Goal: Task Accomplishment & Management: Manage account settings

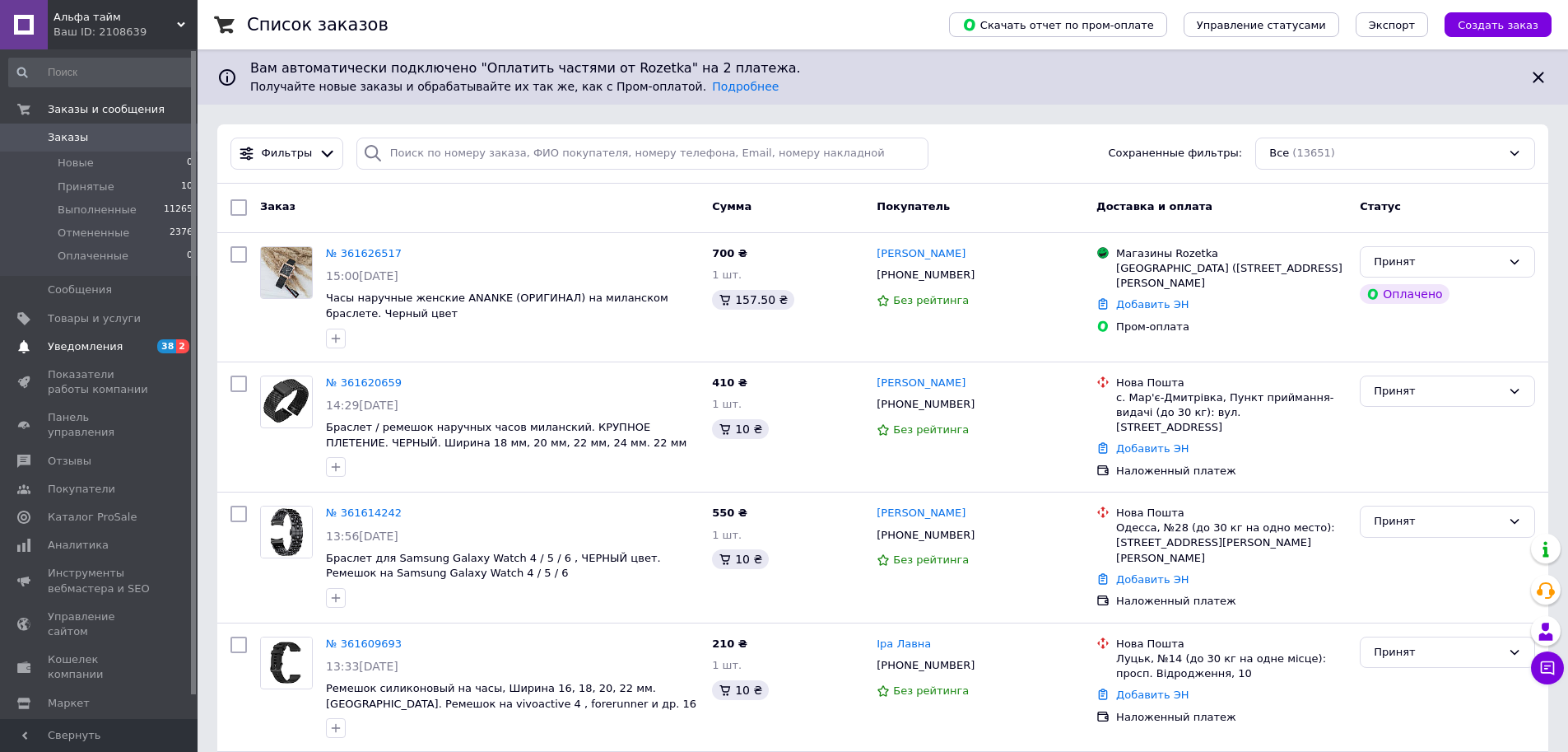
click at [114, 342] on span "Уведомления" at bounding box center [100, 346] width 104 height 15
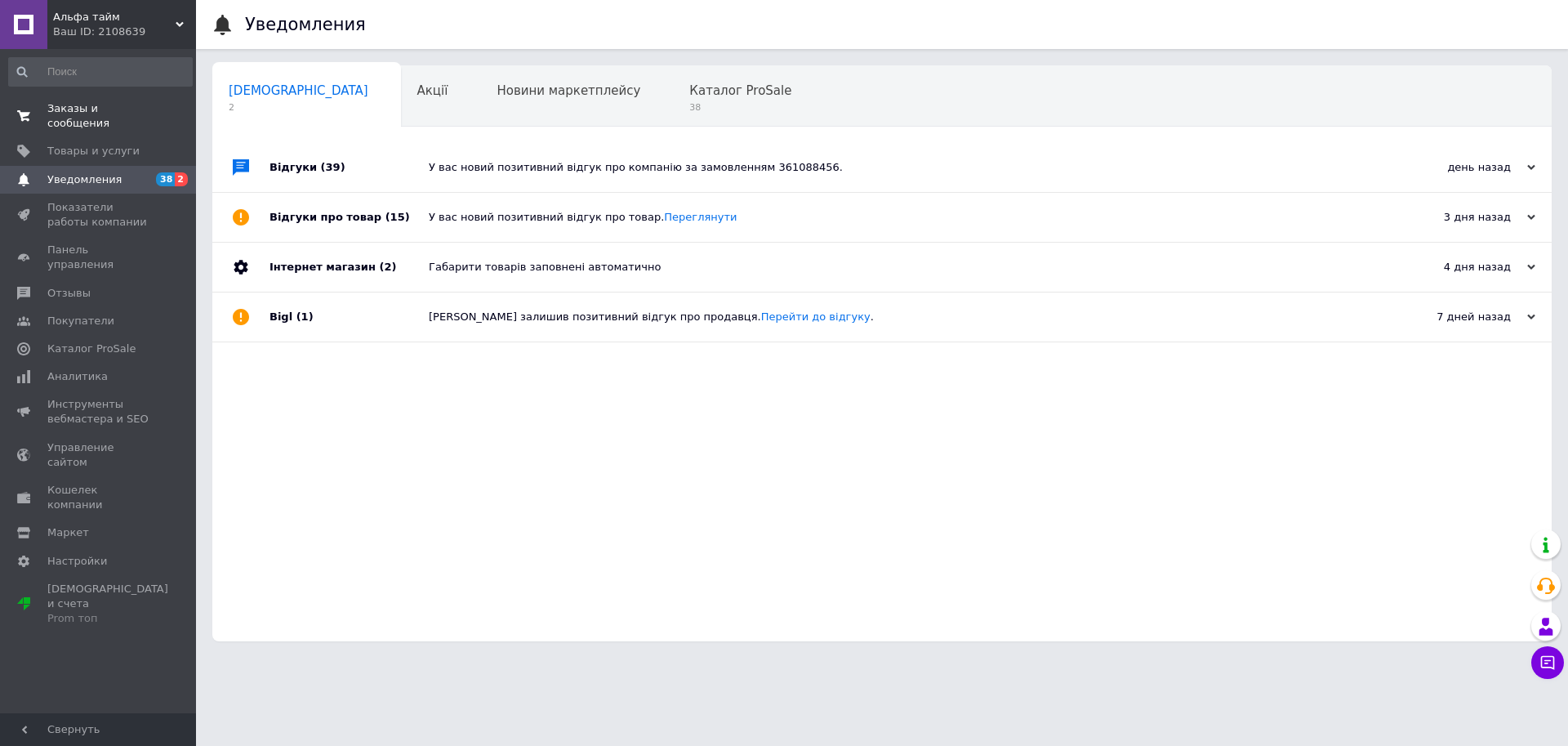
click at [98, 117] on link "Заказы и сообщения 0 0" at bounding box center [101, 116] width 201 height 42
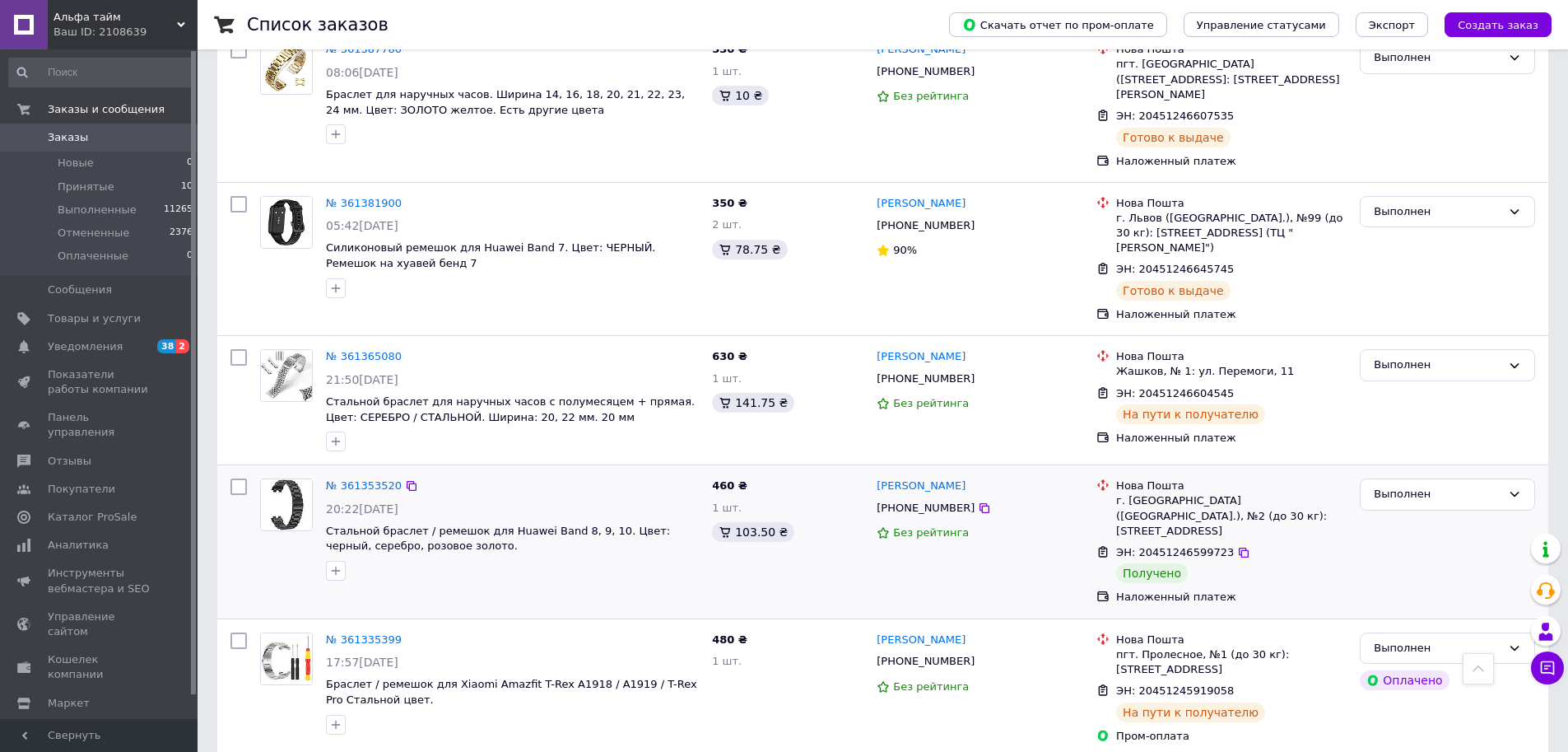
scroll to position [2553, 0]
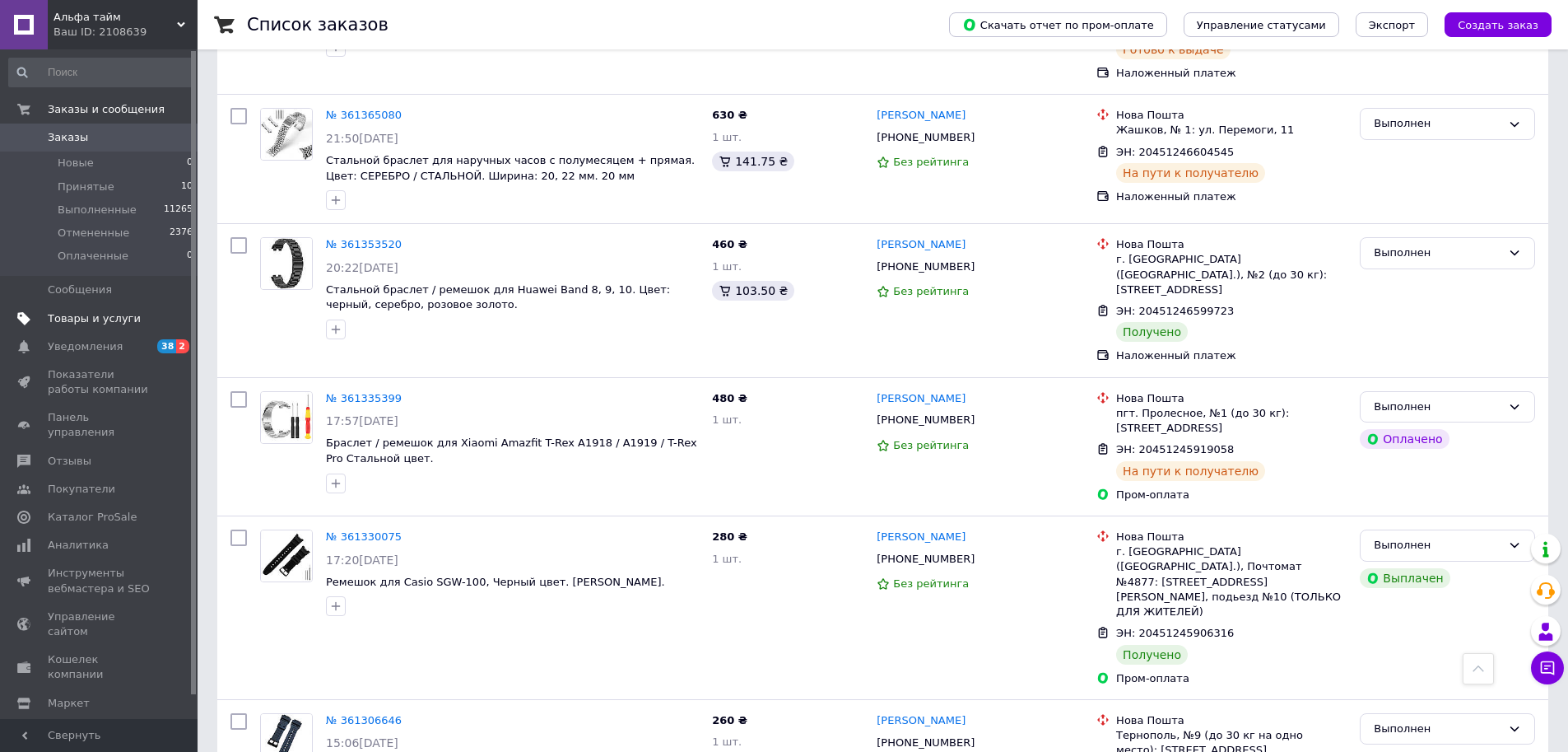
click at [99, 321] on span "Товары и услуги" at bounding box center [94, 318] width 93 height 15
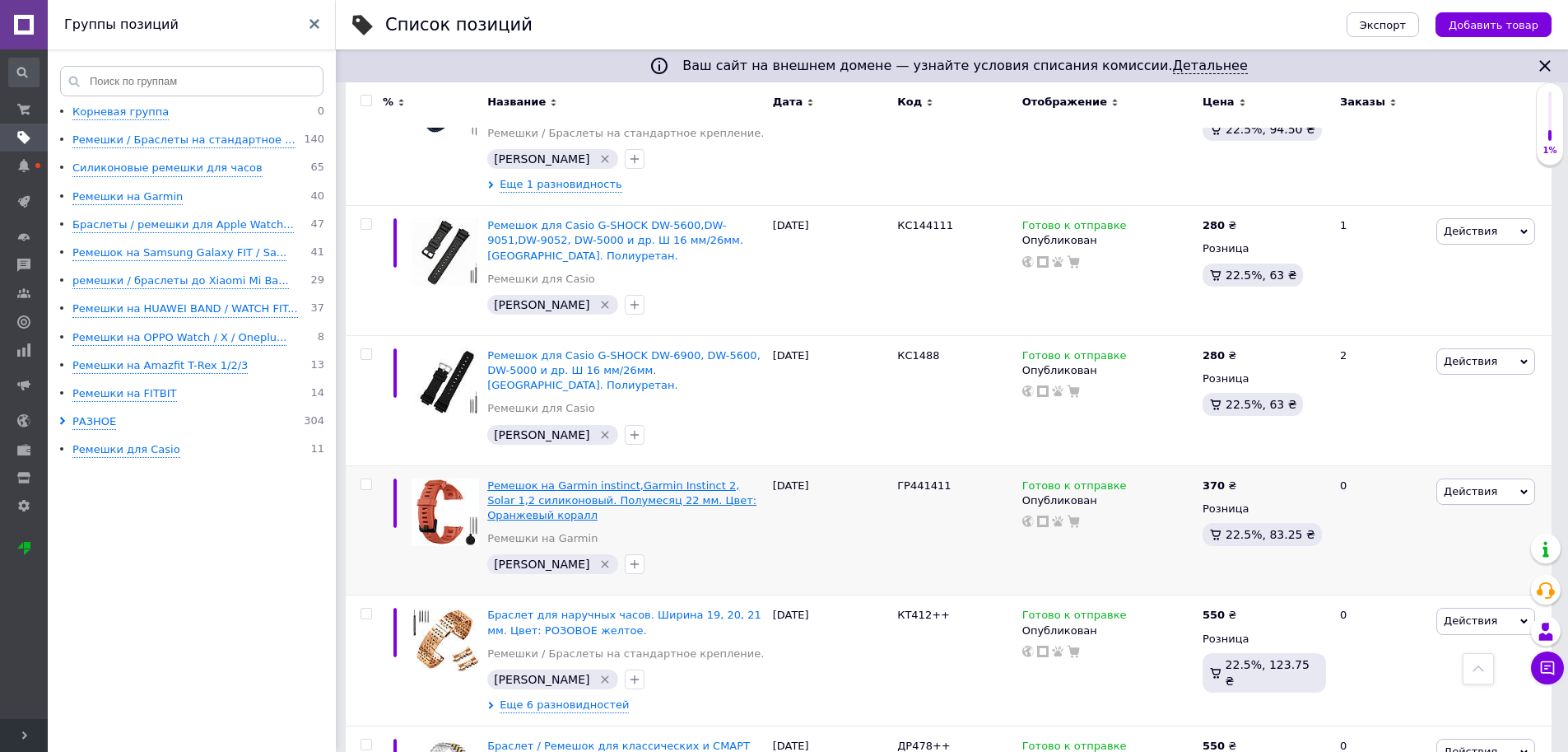
scroll to position [824, 0]
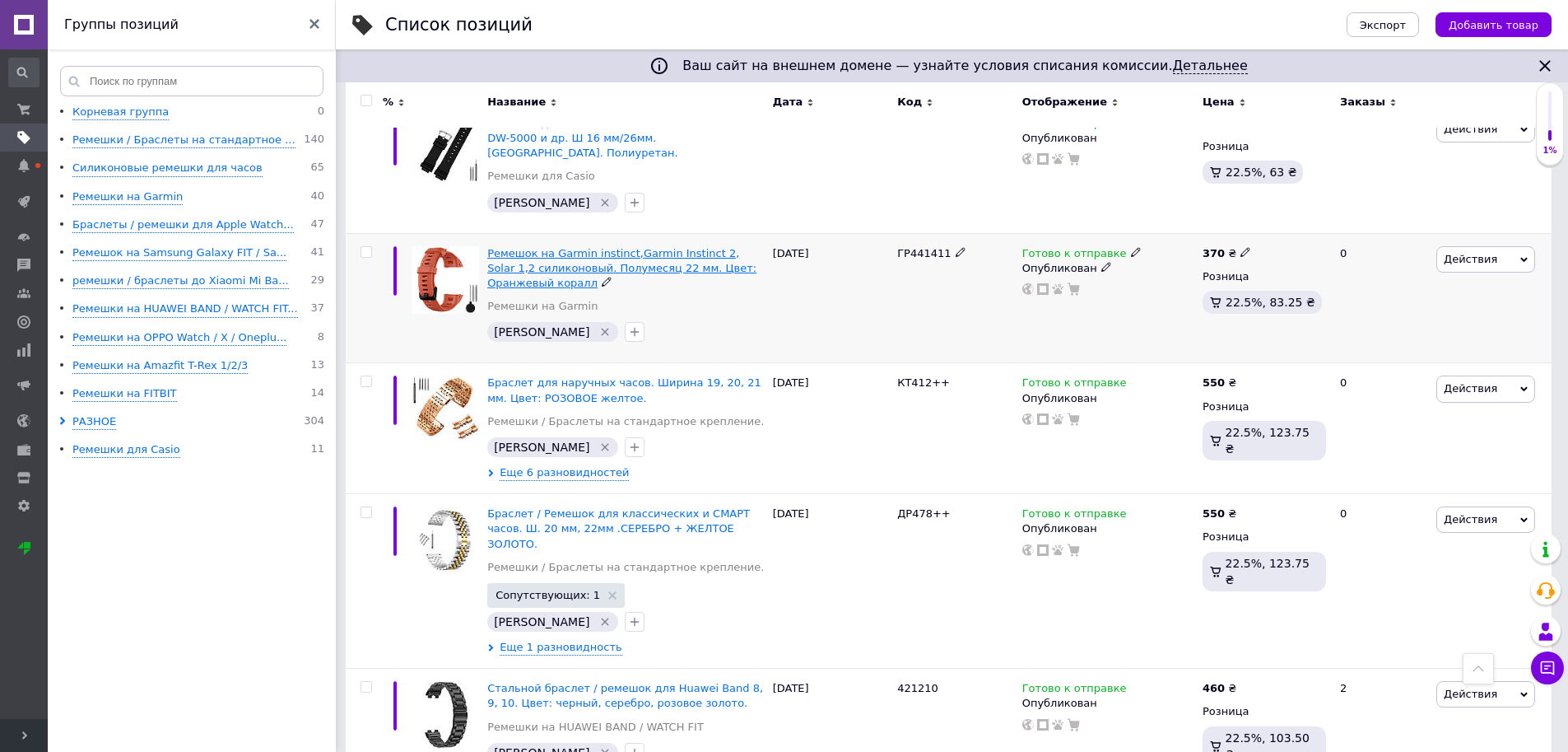
click at [646, 251] on span "Ремешок на Garmin instinct,Garmin Instinct 2, Solar 1,2 силиконовый. Полумесяц …" at bounding box center [622, 267] width 269 height 42
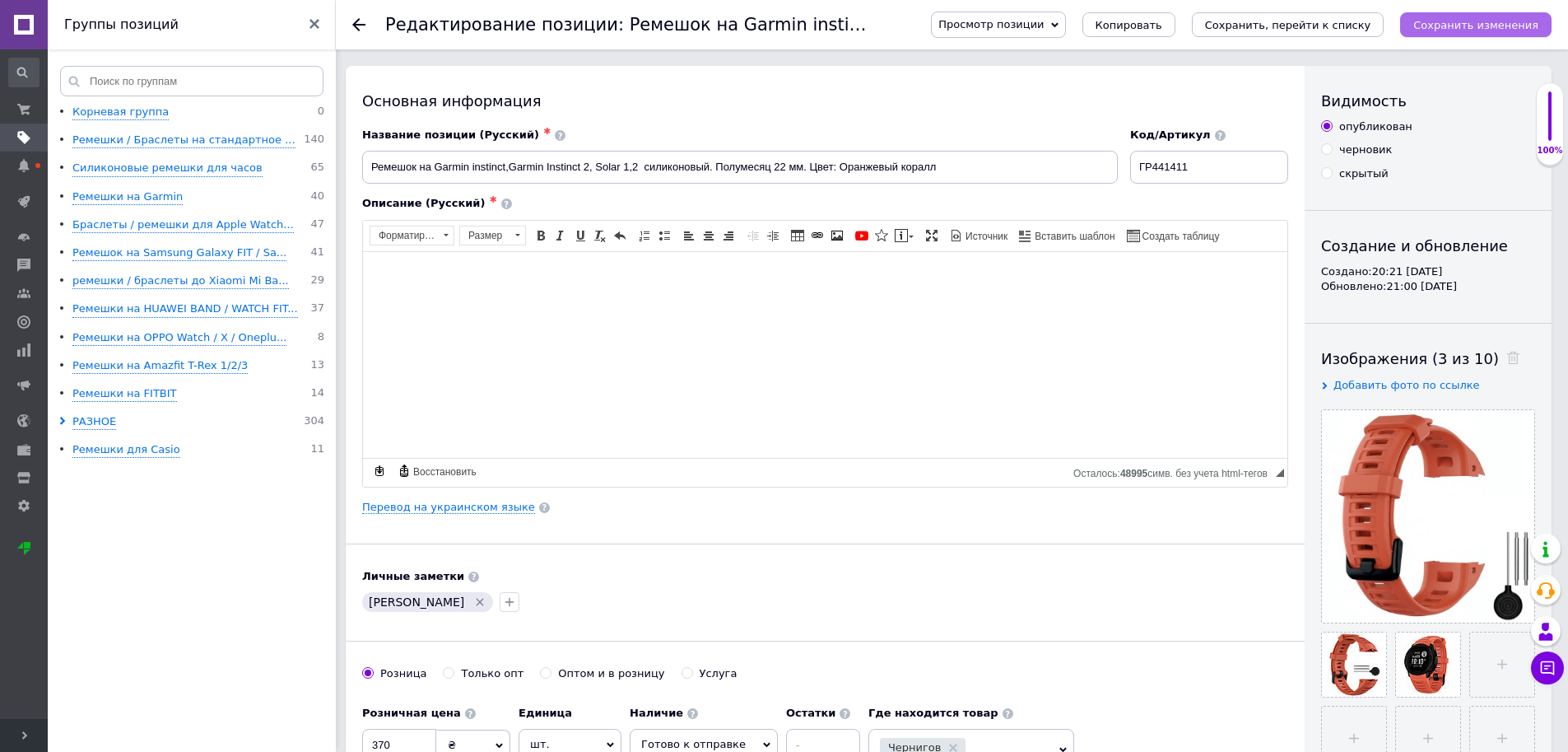
click at [1448, 21] on icon "Сохранить изменения" at bounding box center [1476, 24] width 125 height 12
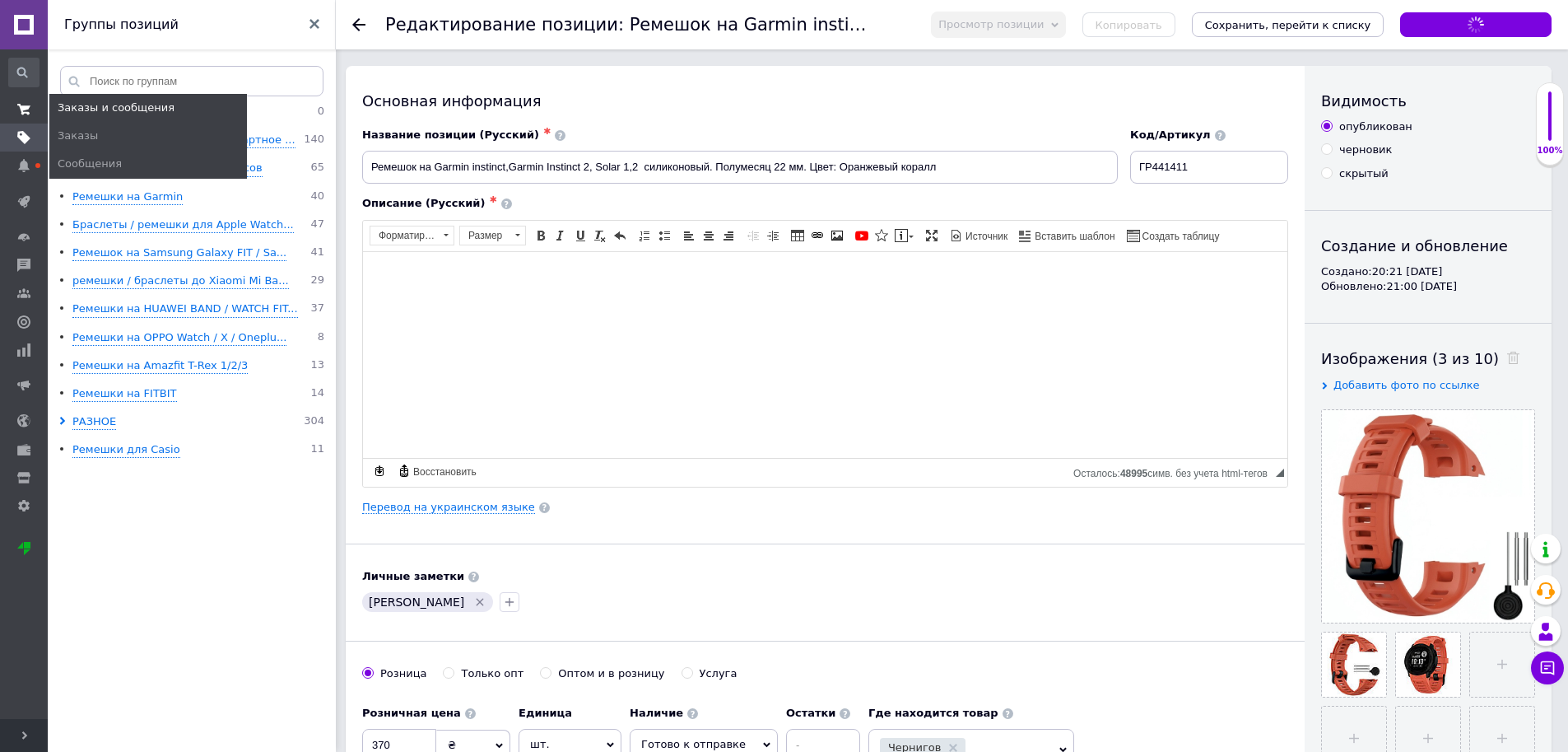
click at [25, 106] on use at bounding box center [24, 109] width 13 height 11
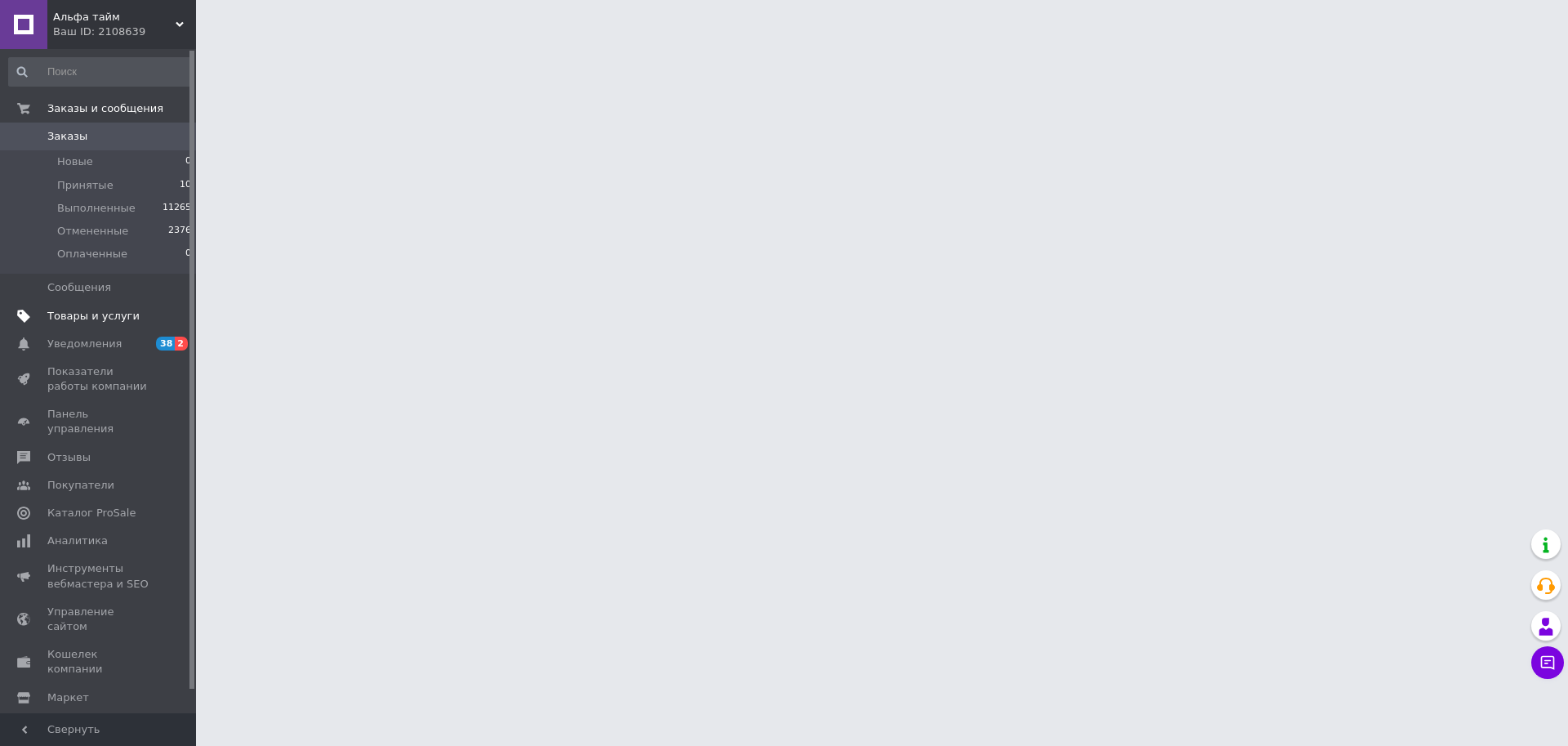
click at [81, 311] on span "Товары и услуги" at bounding box center [93, 316] width 92 height 15
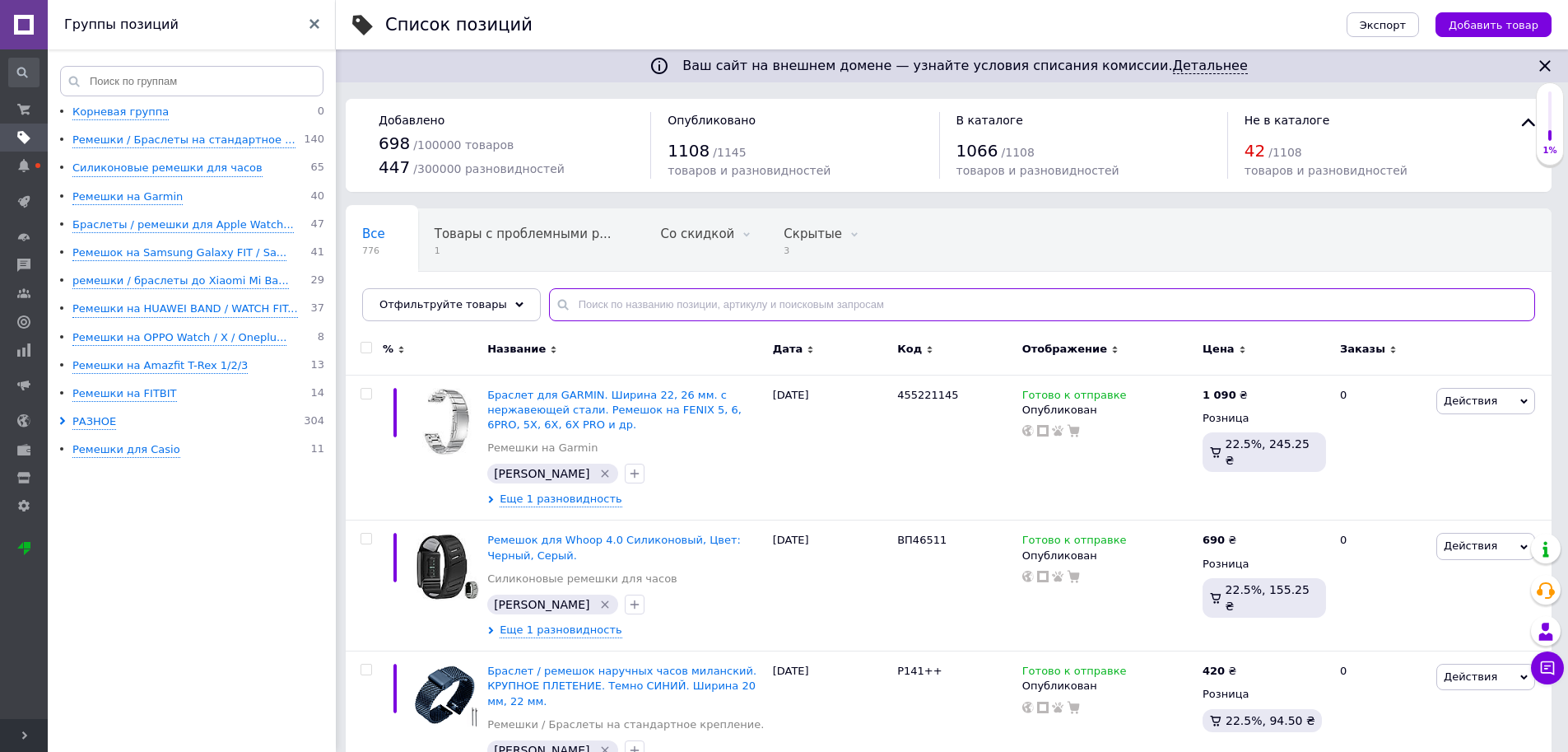
click at [573, 309] on input "text" at bounding box center [1042, 304] width 986 height 33
paste input "代用西欧w-96H系列户外运动树脂表带手表配件钢扣现货"
type input "代用西欧w-96H系列户外运动树脂表带手表配件钢扣现货"
